Goal: Information Seeking & Learning: Learn about a topic

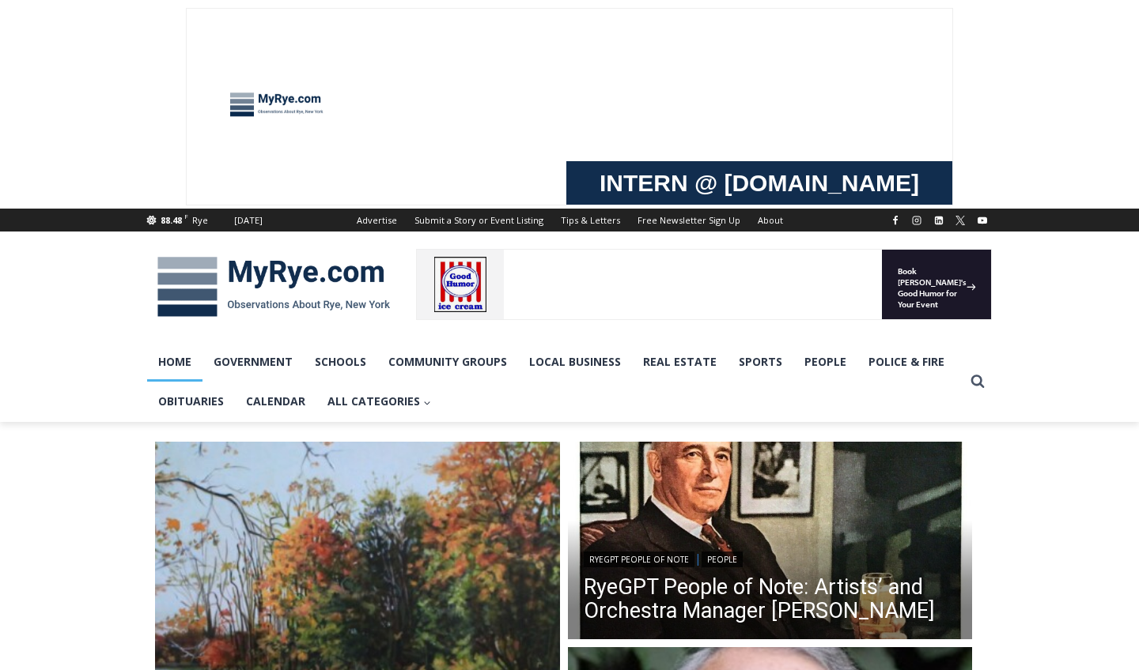
scroll to position [613, 0]
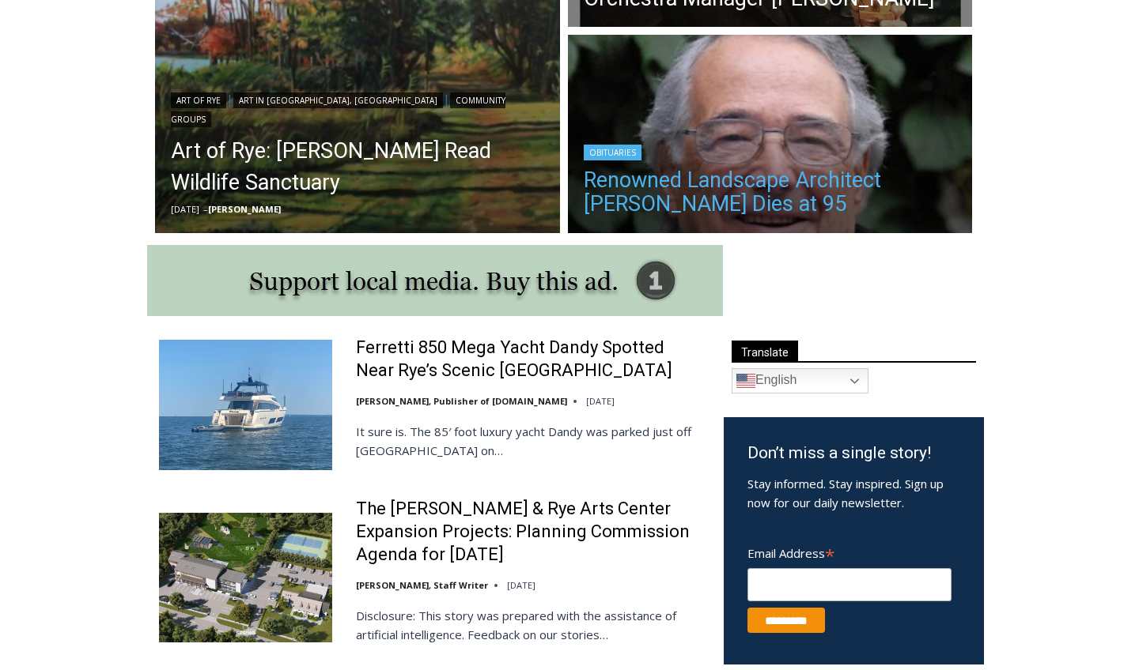
click at [691, 184] on link "Renowned Landscape Architect [PERSON_NAME] Dies at 95" at bounding box center [770, 191] width 373 height 47
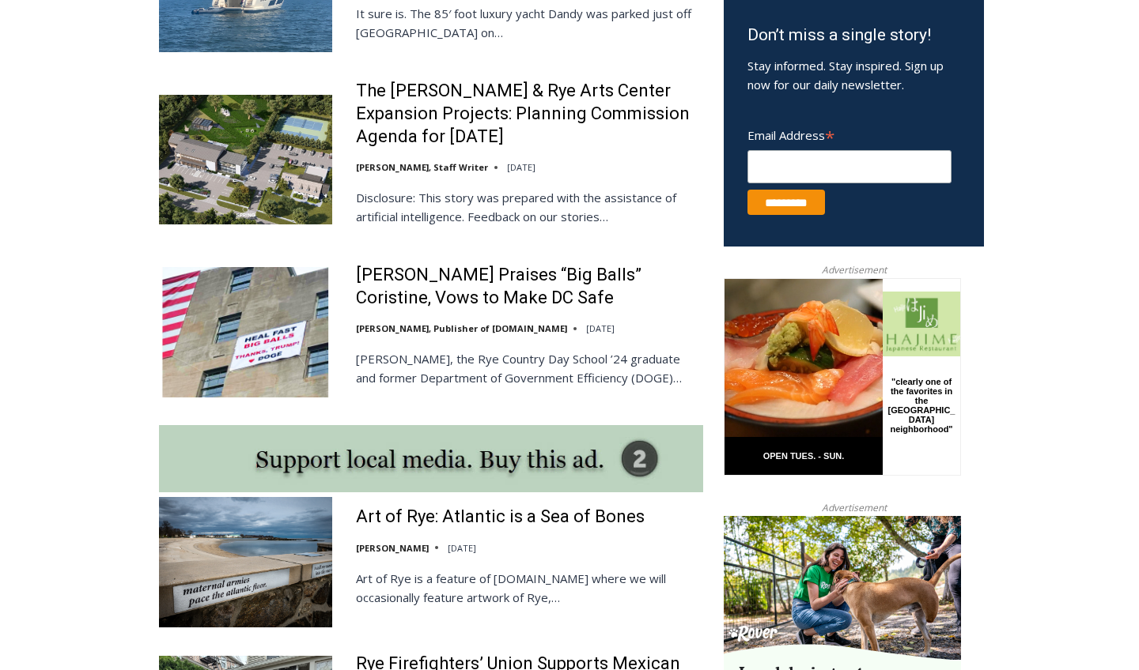
scroll to position [1036, 0]
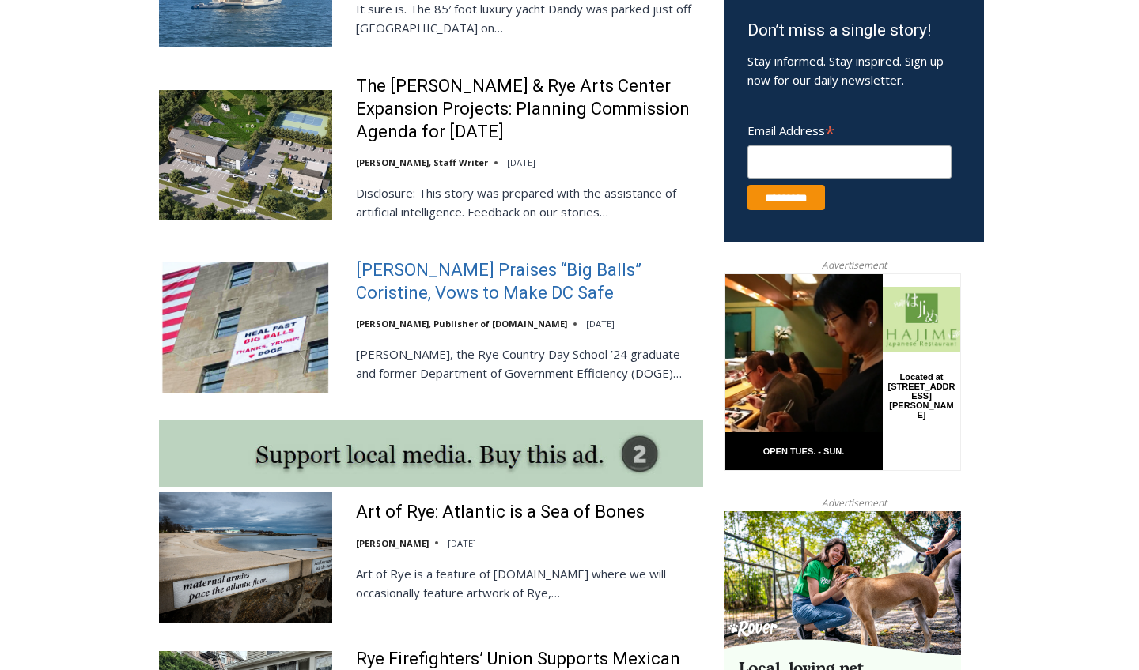
click at [445, 264] on link "[PERSON_NAME] Praises “Big Balls” Coristine, Vows to Make DC Safe" at bounding box center [529, 281] width 347 height 45
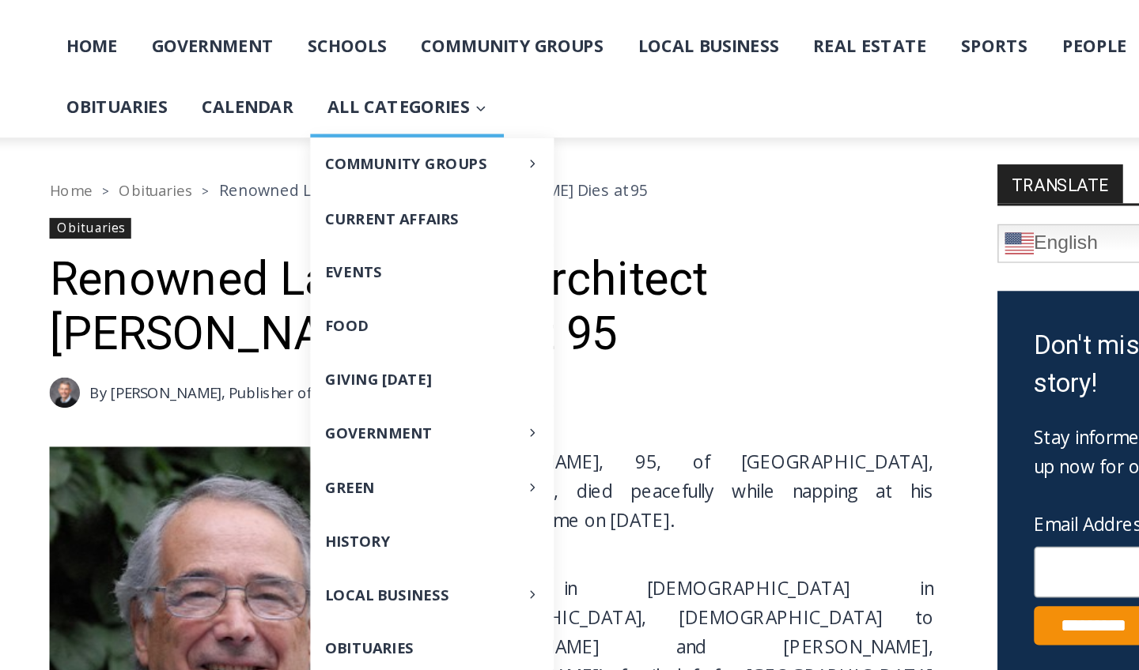
scroll to position [225, 0]
